Goal: Find specific page/section: Find specific page/section

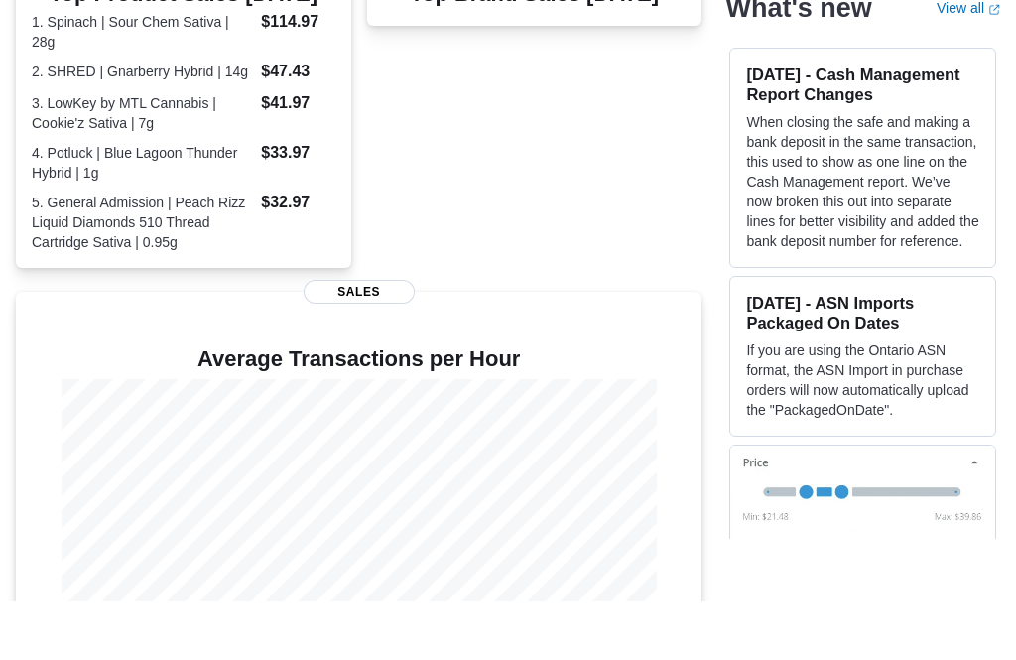
scroll to position [501, 0]
